Goal: Contribute content: Add original content to the website for others to see

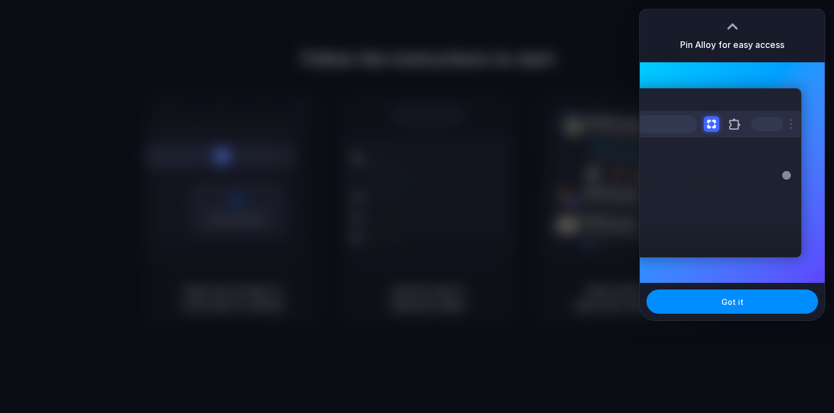
click at [730, 28] on div at bounding box center [733, 26] width 17 height 17
click at [741, 305] on span "Got it" at bounding box center [733, 302] width 22 height 12
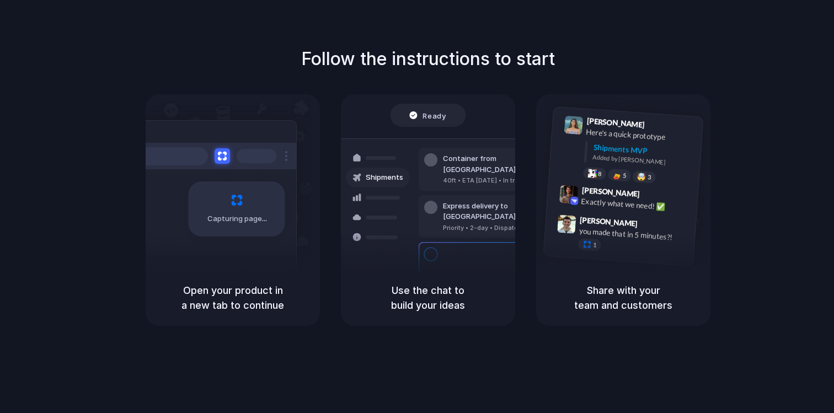
click at [248, 275] on div "Open your product in a new tab to continue" at bounding box center [233, 298] width 174 height 56
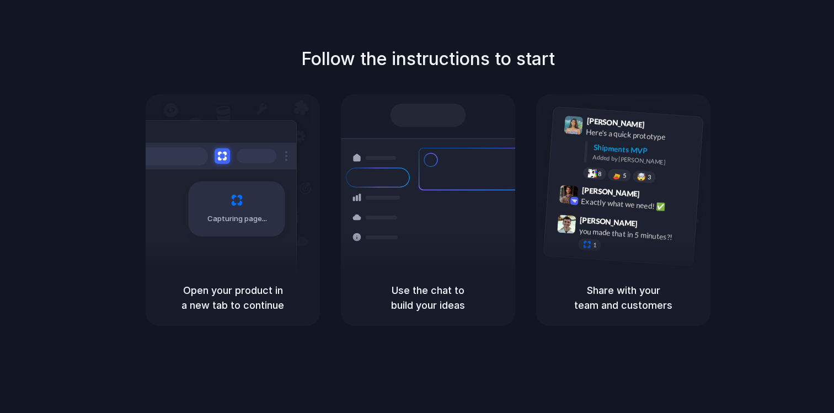
click at [800, 216] on div "Follow the instructions to start Capturing page Open your product in a new tab …" at bounding box center [428, 186] width 834 height 280
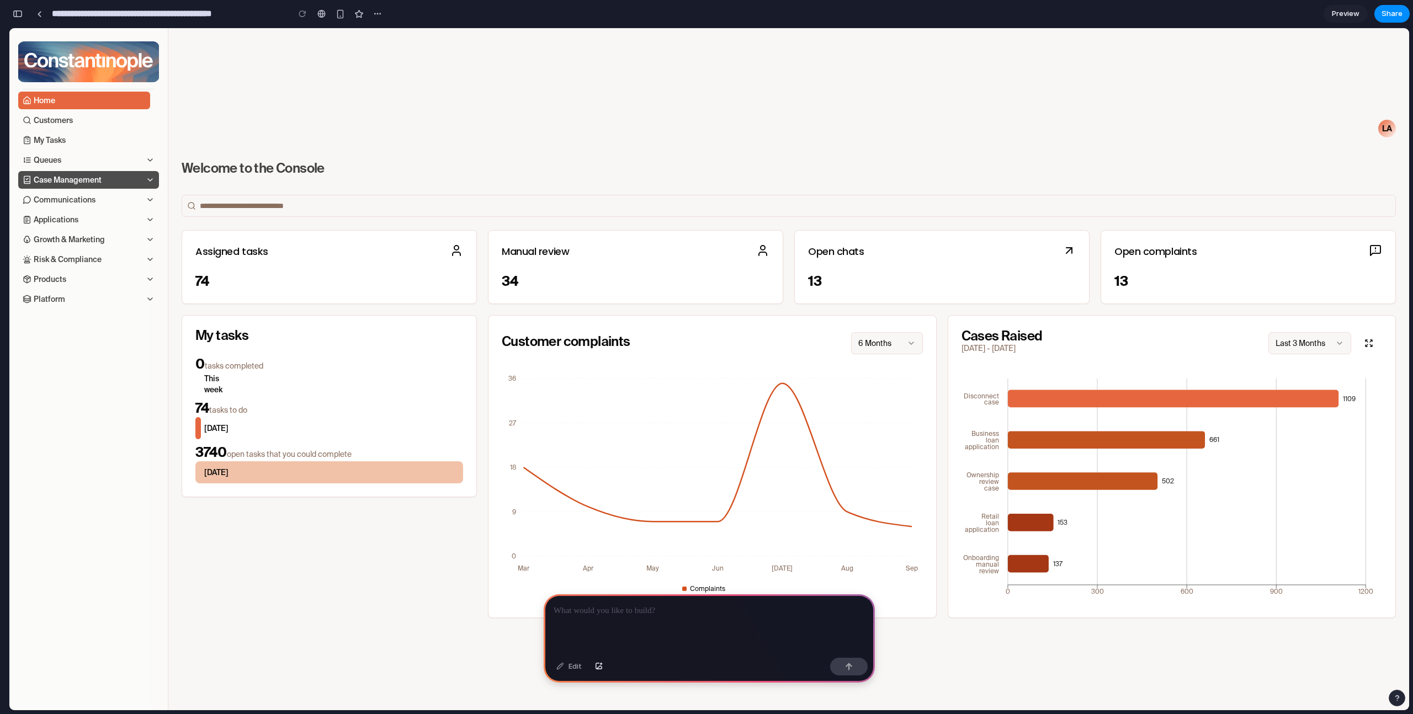
click at [137, 181] on button "Case Management" at bounding box center [88, 180] width 141 height 18
click at [148, 180] on icon "button" at bounding box center [150, 179] width 9 height 9
click at [148, 159] on icon "button" at bounding box center [150, 160] width 4 height 2
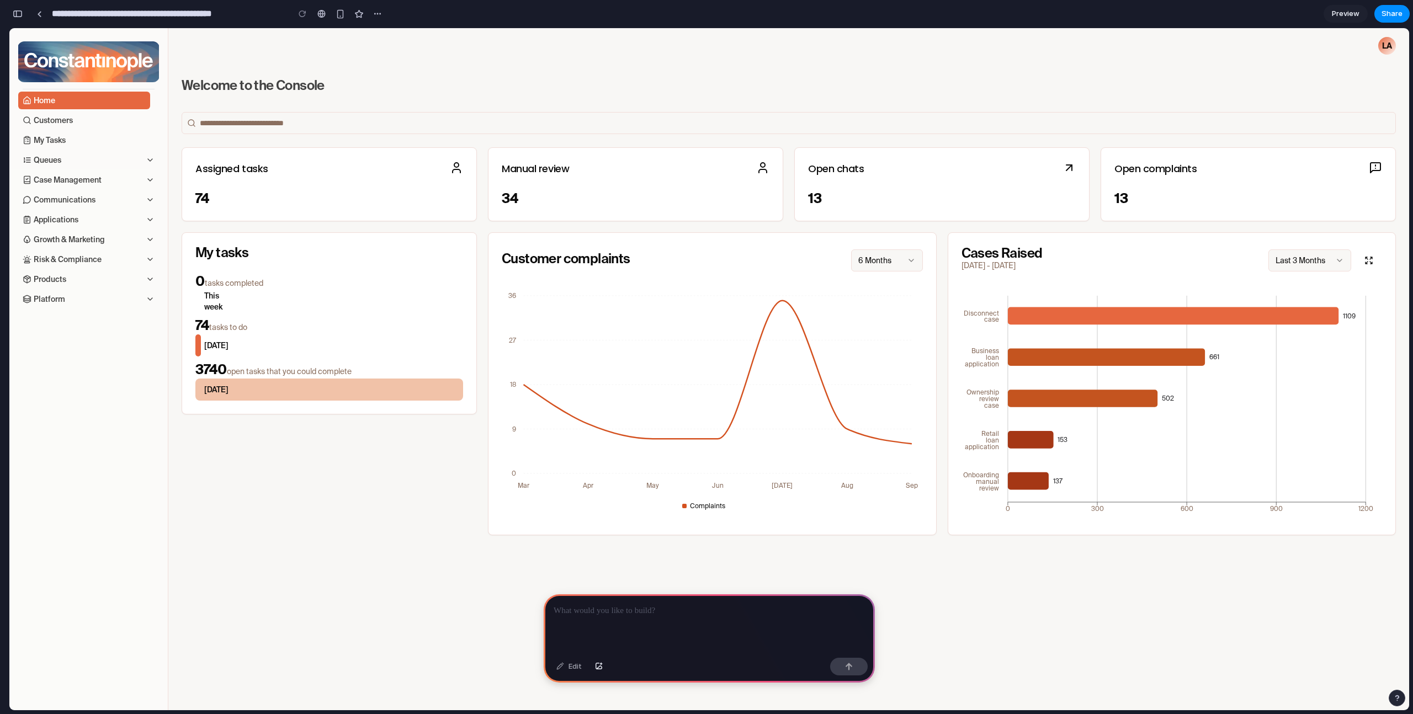
click at [611, 607] on p at bounding box center [709, 610] width 311 height 13
click at [738, 637] on div at bounding box center [709, 623] width 331 height 59
